Goal: Transaction & Acquisition: Purchase product/service

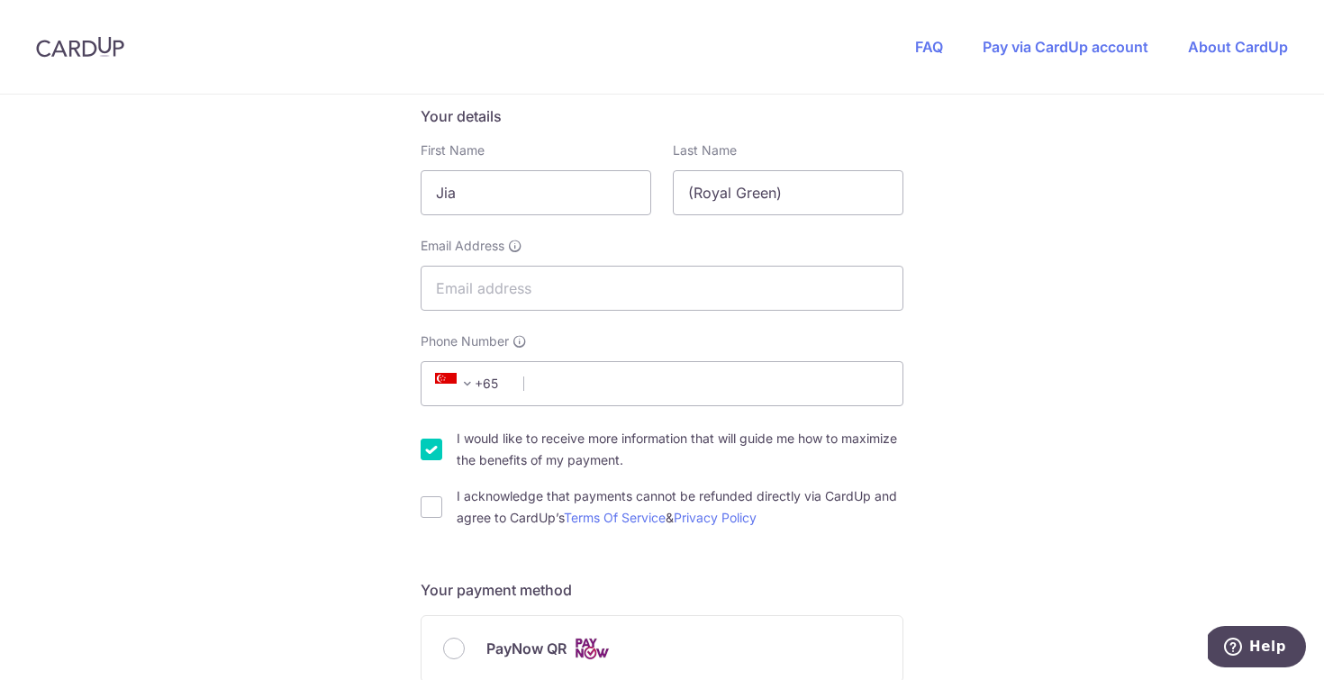
scroll to position [298, 0]
click at [535, 295] on input "Email Address" at bounding box center [662, 287] width 483 height 45
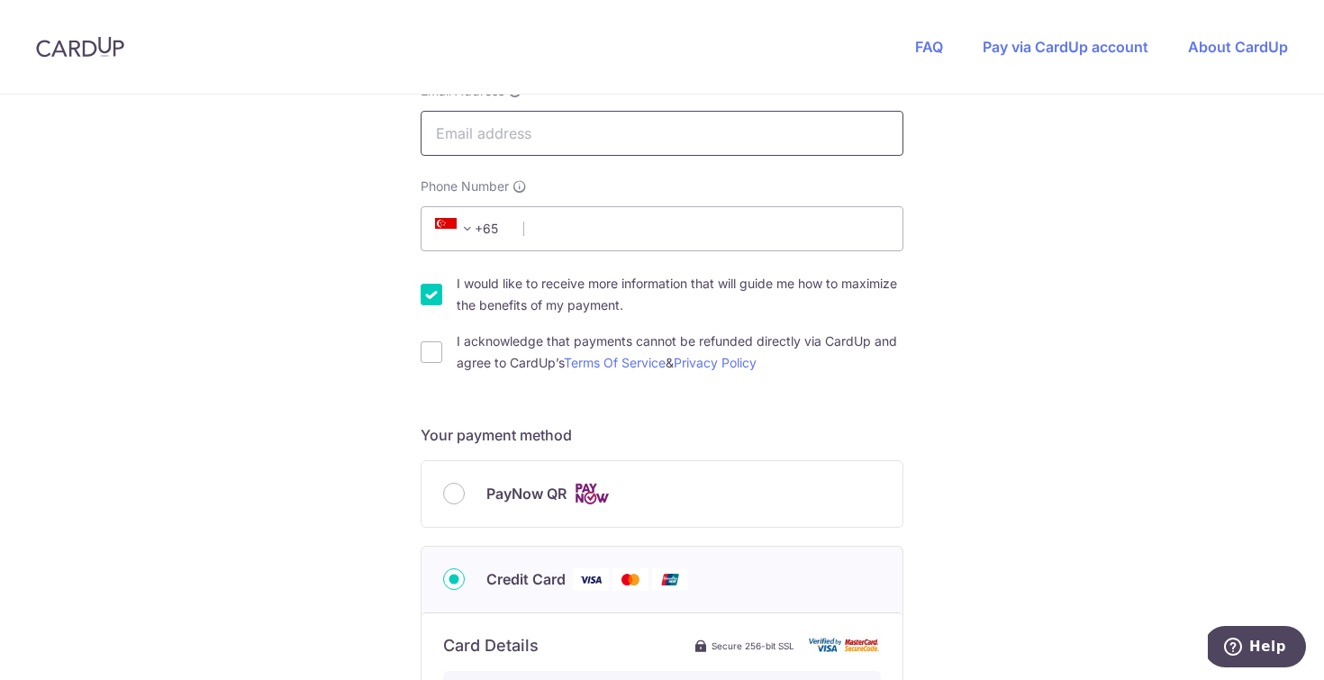
scroll to position [489, 0]
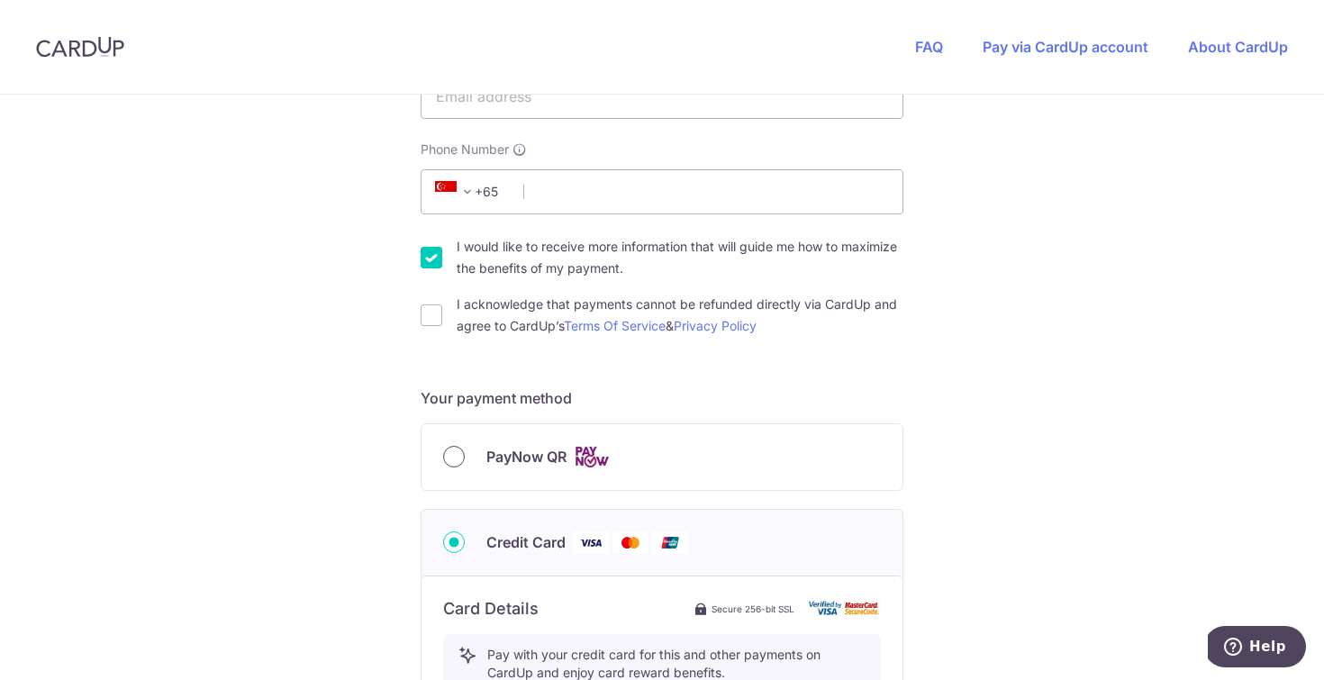
click at [449, 449] on input "PayNow QR" at bounding box center [454, 457] width 22 height 22
radio input "true"
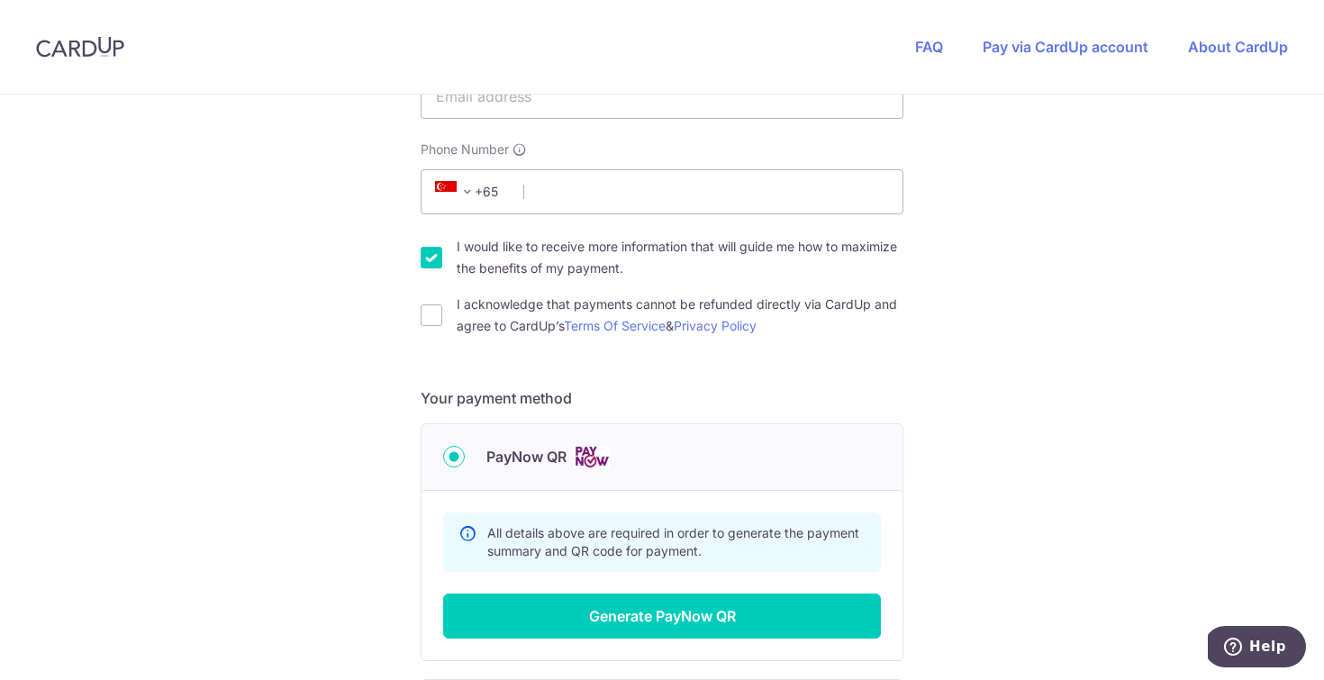
scroll to position [730, 0]
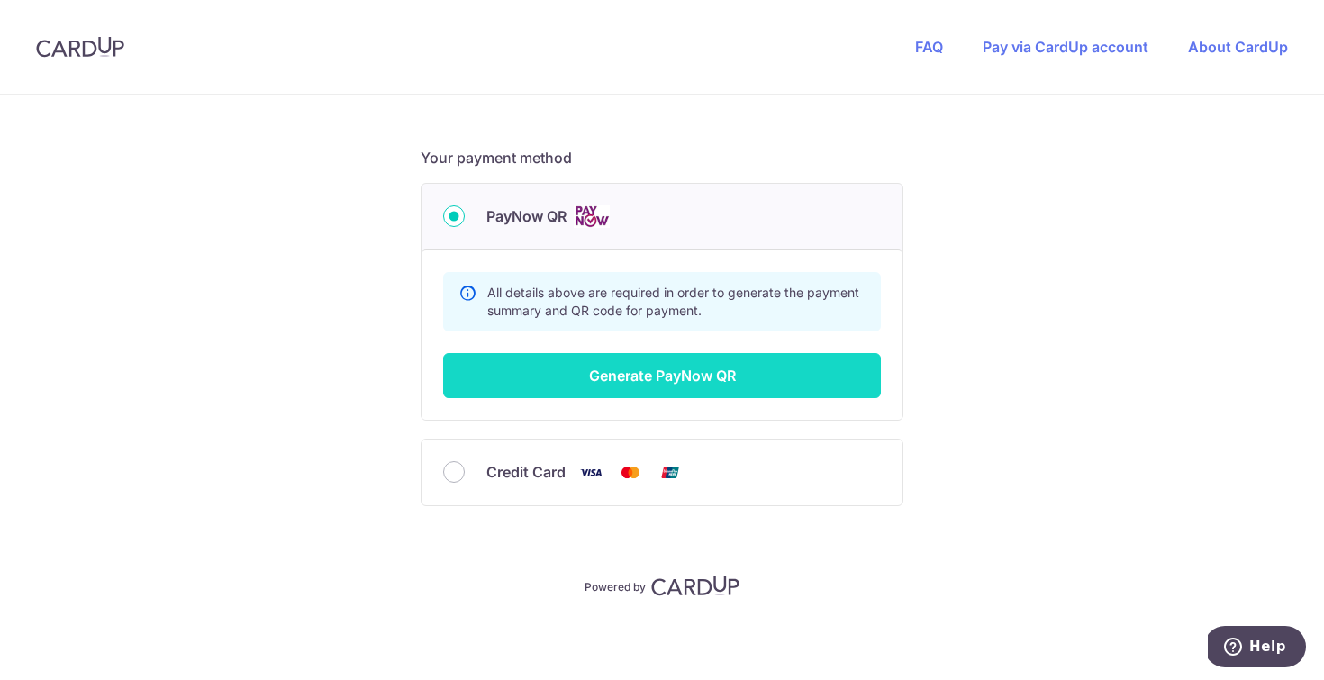
click at [657, 382] on button "Generate PayNow QR" at bounding box center [662, 375] width 438 height 45
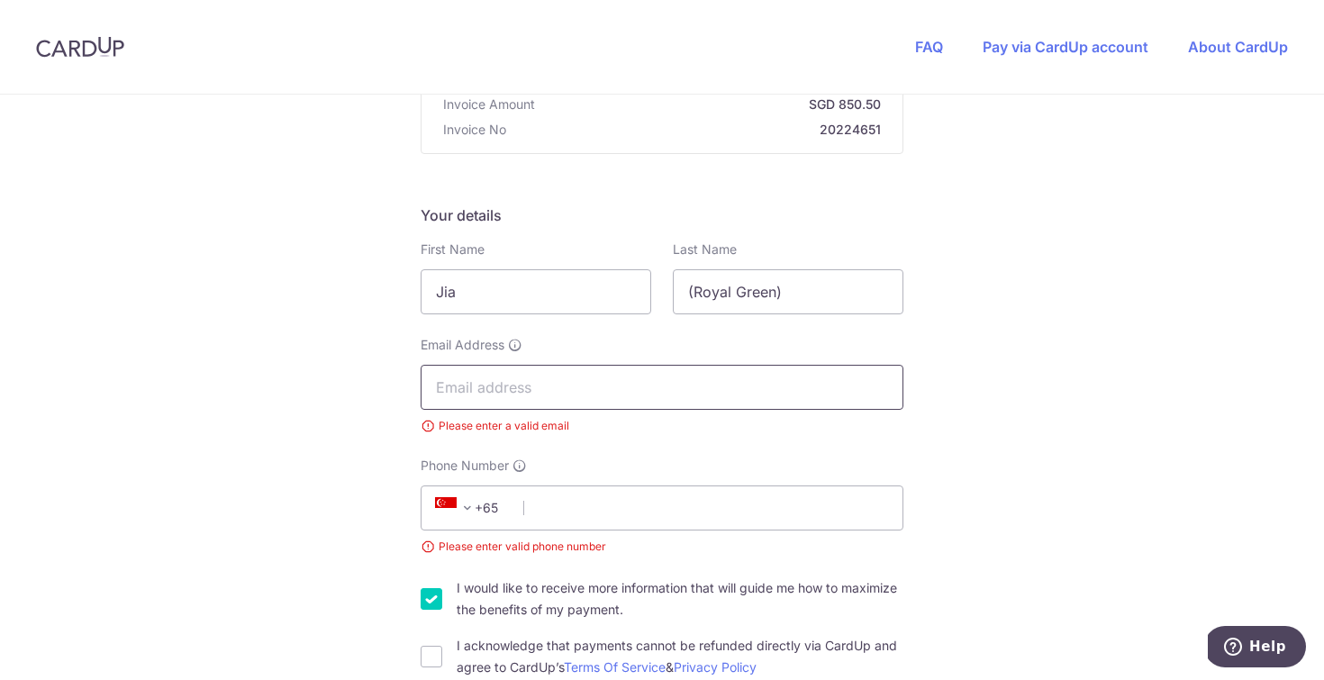
click at [588, 385] on input "Email Address" at bounding box center [662, 387] width 483 height 45
type input "h"
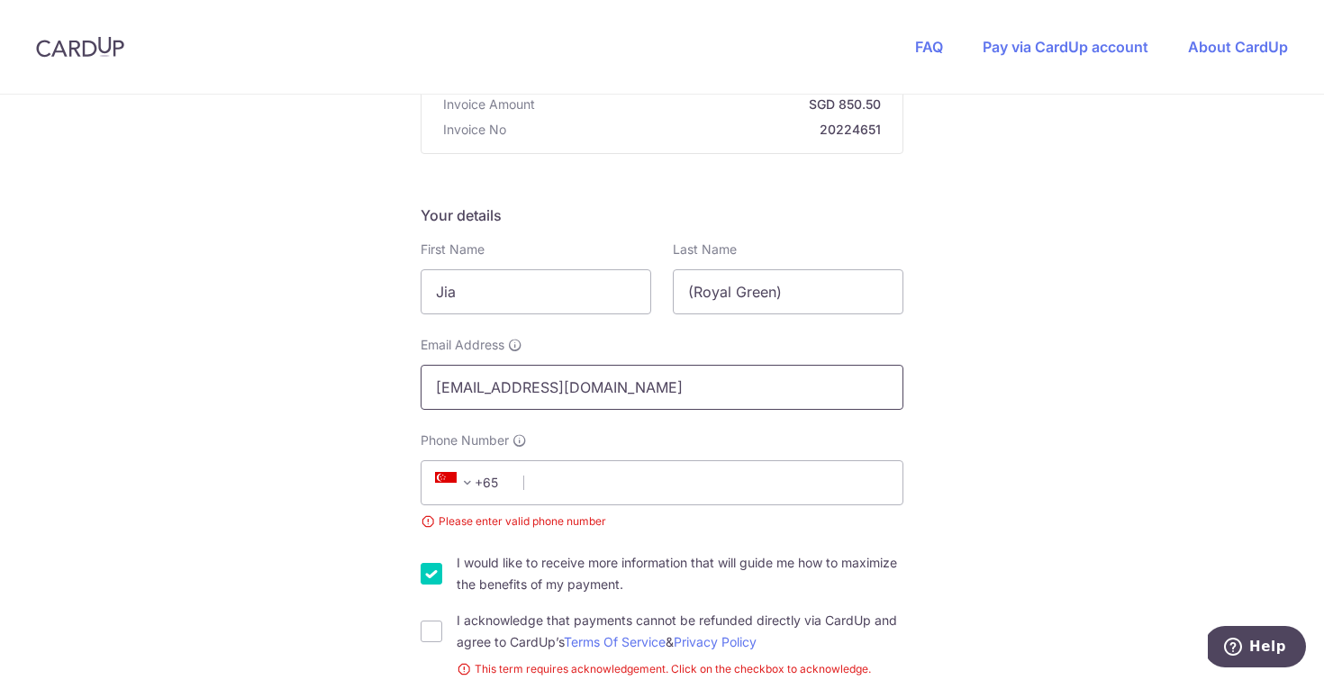
type input "[EMAIL_ADDRESS][DOMAIN_NAME]"
click at [1079, 401] on div "You are paying VERNONS PTE. LTD. VERNONS PTE. LTD. uses CardUp to accept paymen…" at bounding box center [662, 579] width 1324 height 1366
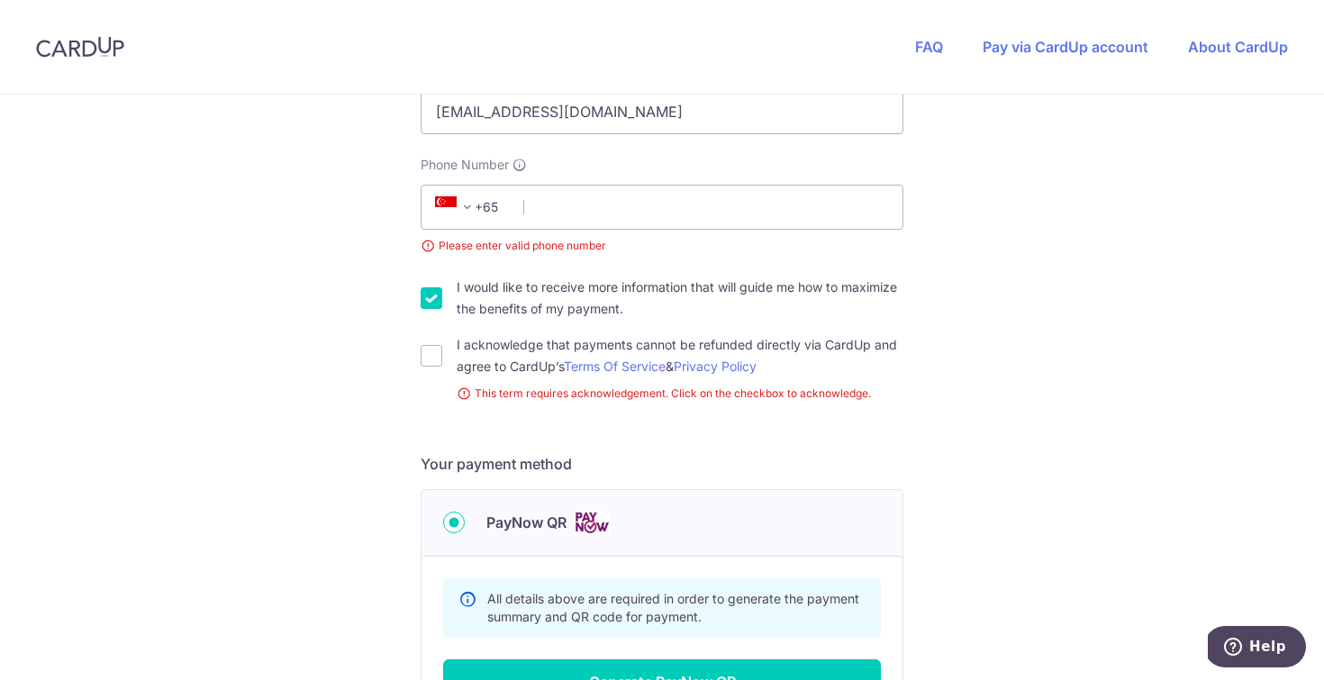
scroll to position [479, 0]
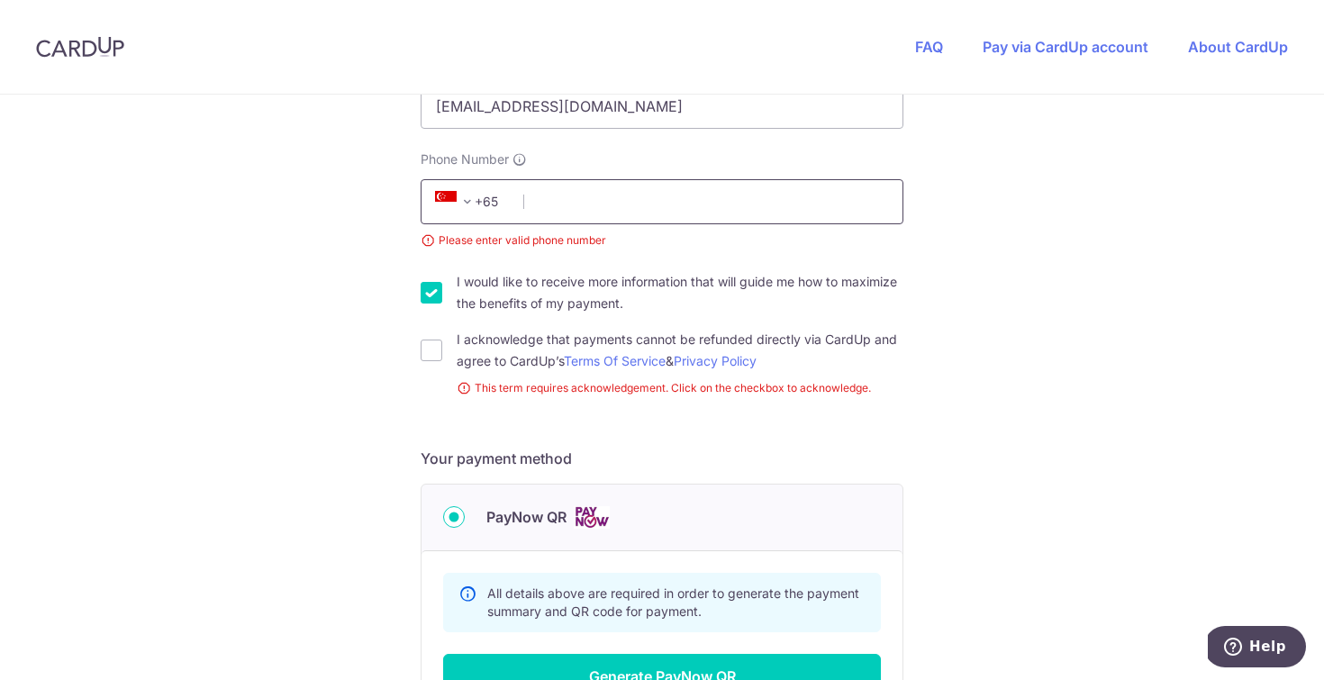
click at [610, 201] on input "Phone Number" at bounding box center [662, 201] width 483 height 45
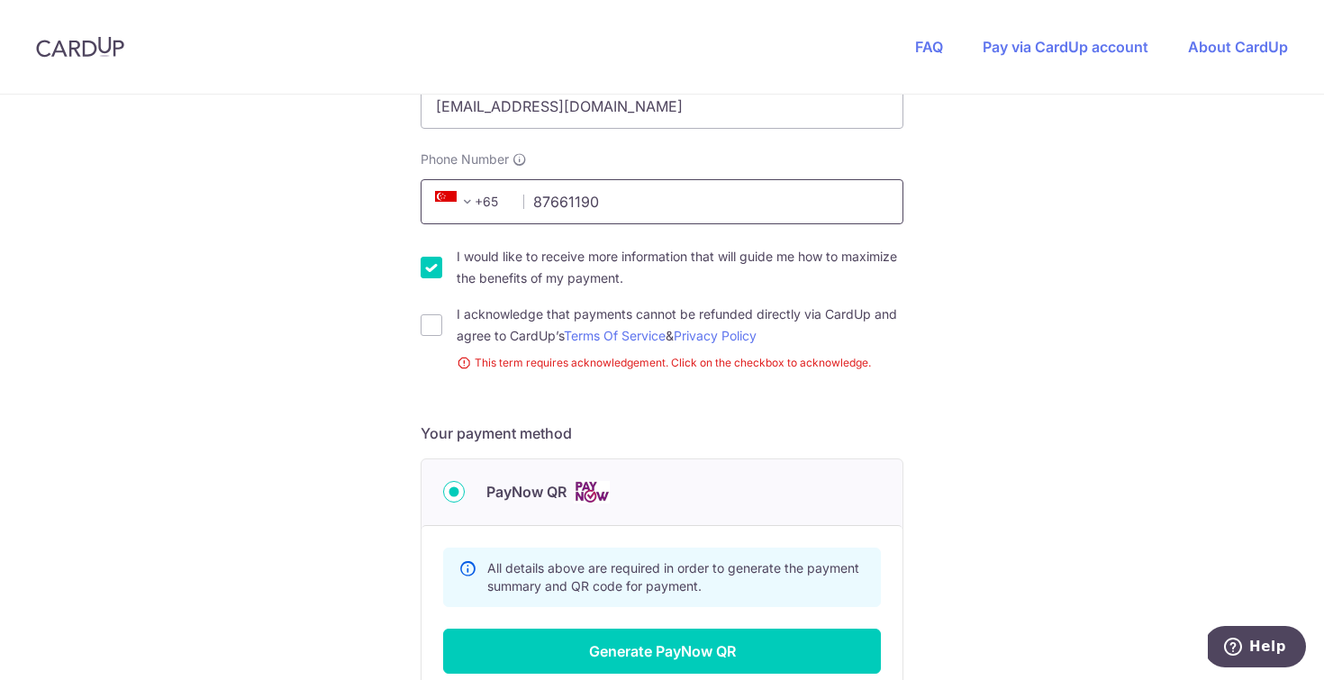
type input "87661190"
click at [982, 382] on div "You are paying VERNONS PTE. LTD. VERNONS PTE. LTD. uses CardUp to accept paymen…" at bounding box center [662, 285] width 1324 height 1341
click at [436, 327] on input "I acknowledge that payments cannot be refunded directly via CardUp and agree to…" at bounding box center [432, 325] width 22 height 22
checkbox input "true"
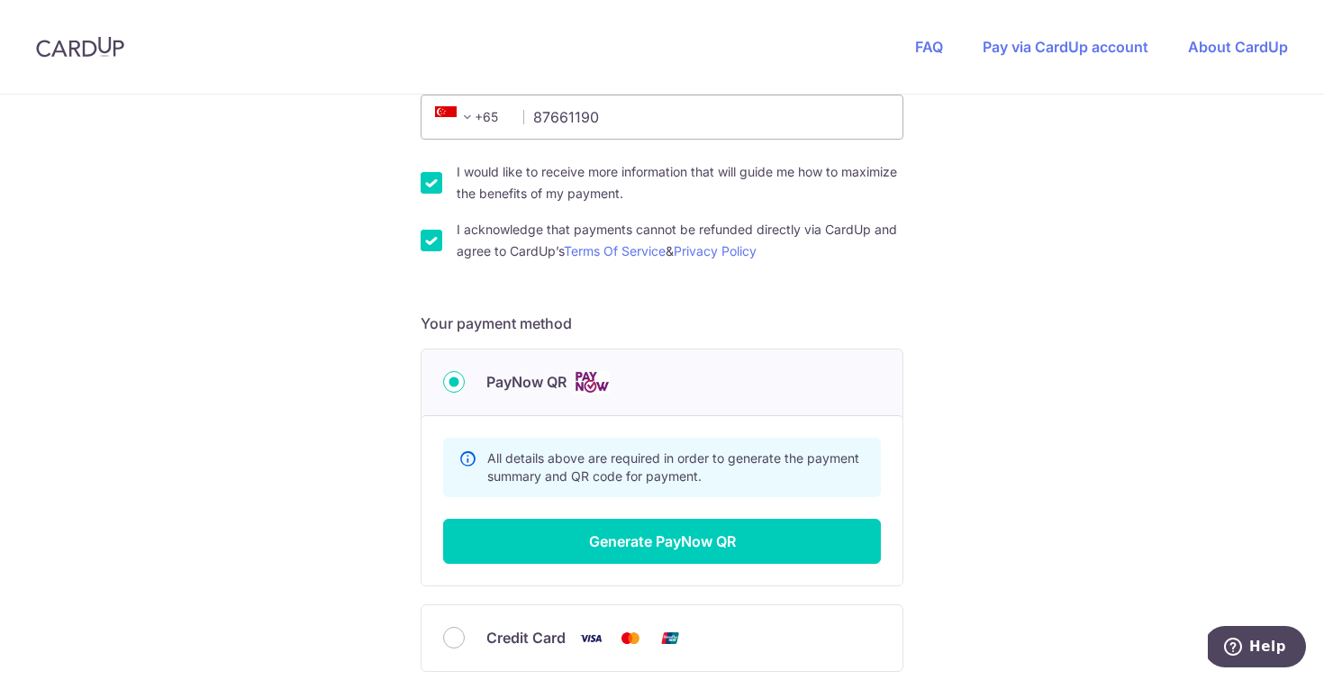
scroll to position [567, 0]
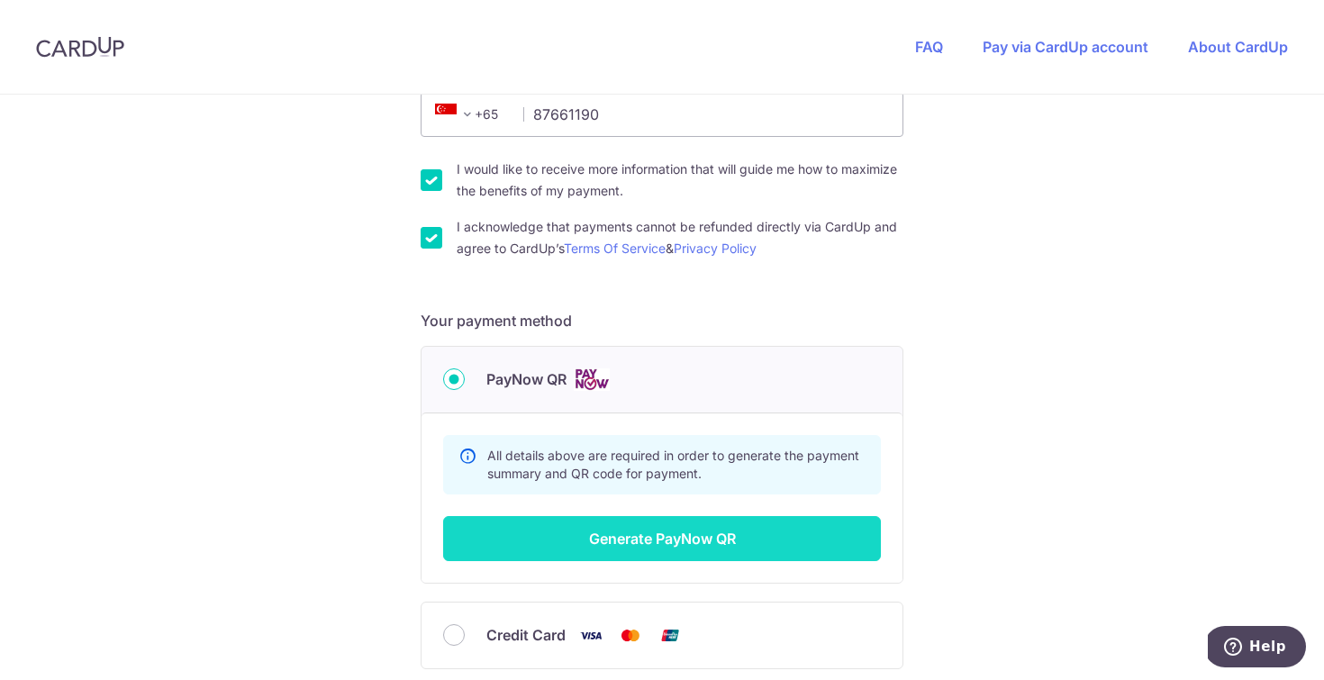
click at [722, 539] on button "Generate PayNow QR" at bounding box center [662, 538] width 438 height 45
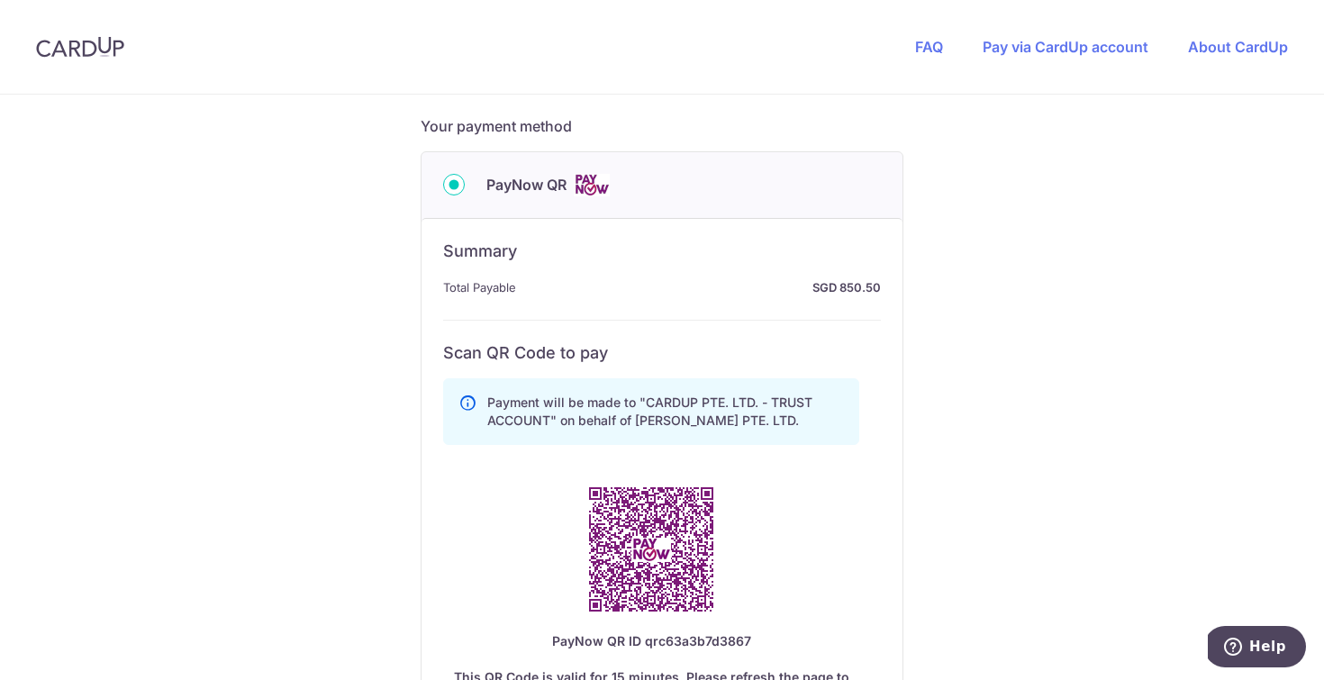
scroll to position [1134, 0]
